Goal: Find specific page/section

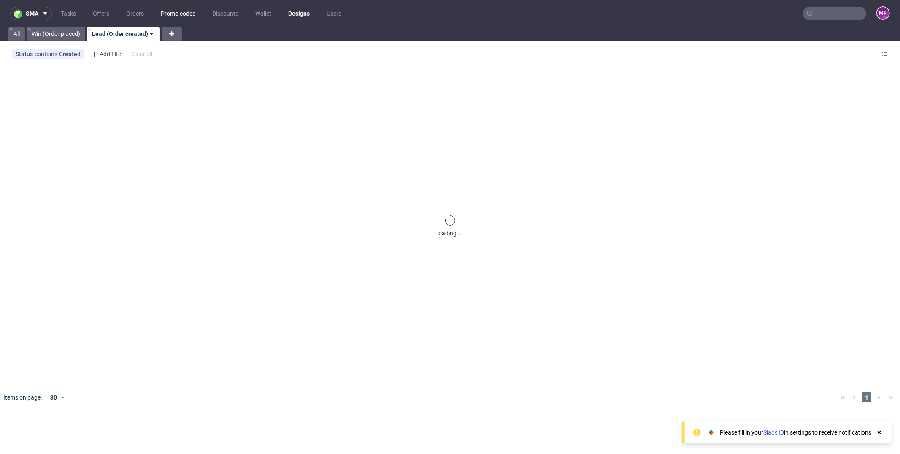
click at [195, 17] on link "Promo codes" at bounding box center [178, 14] width 45 height 14
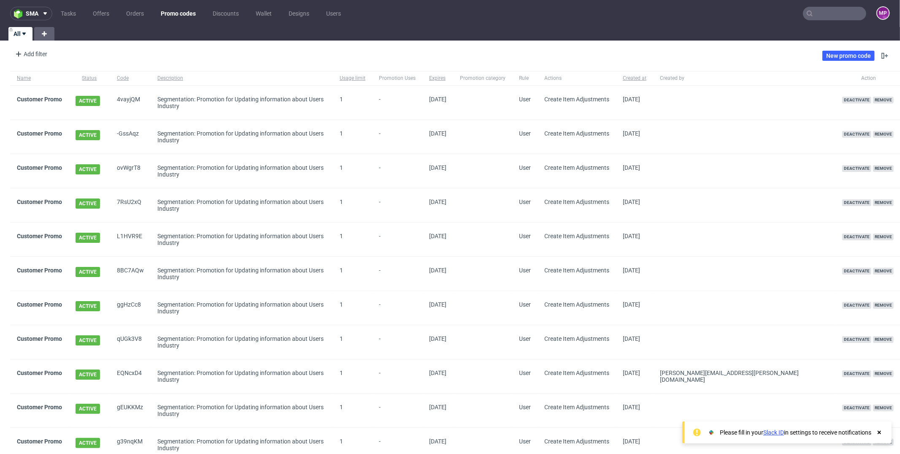
click at [826, 8] on input "text" at bounding box center [834, 14] width 63 height 14
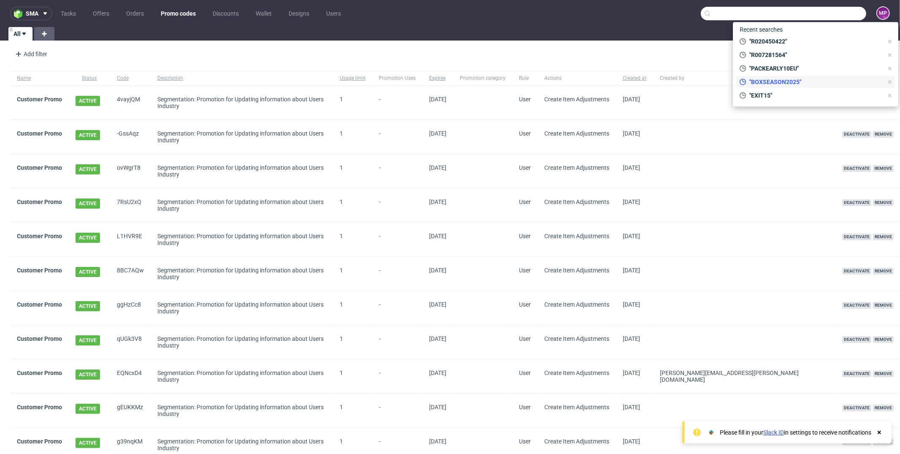
click at [770, 84] on span ""BOXSEASON2025"" at bounding box center [814, 82] width 137 height 8
type input "BOXSEASON2025"
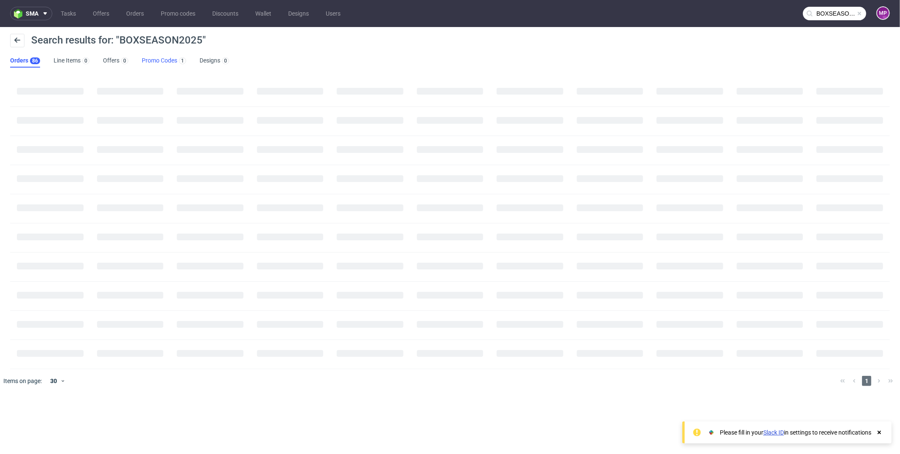
click at [147, 58] on link "Promo Codes 1" at bounding box center [164, 61] width 44 height 14
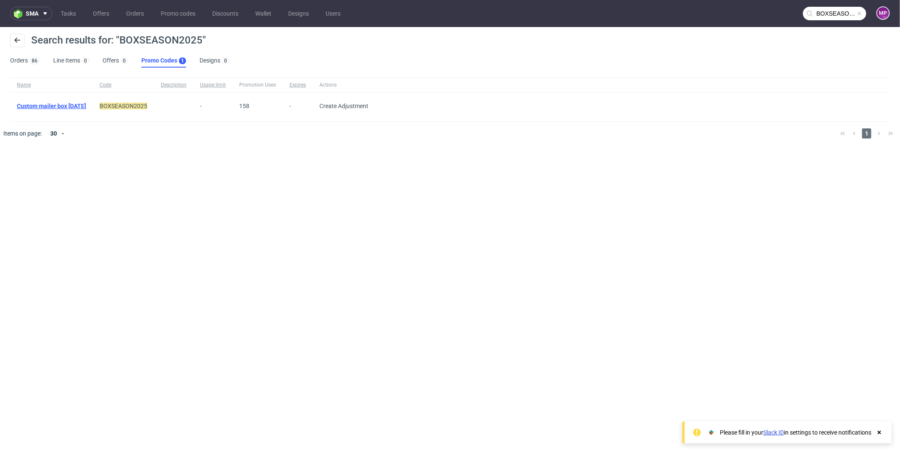
click at [86, 107] on link "Custom mailer box [DATE]" at bounding box center [51, 106] width 69 height 7
